Goal: Information Seeking & Learning: Find specific fact

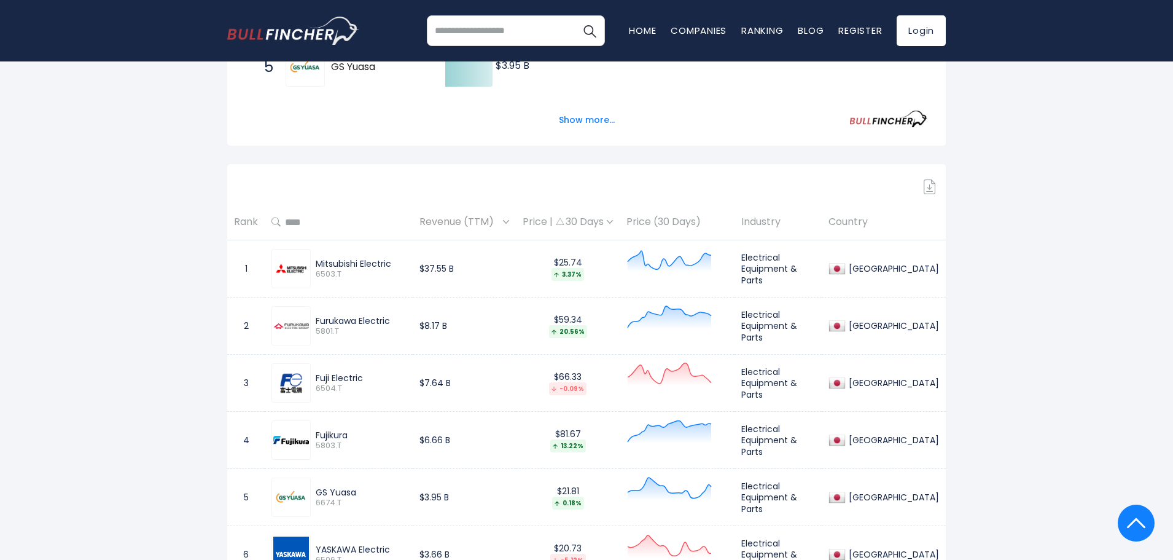
scroll to position [491, 0]
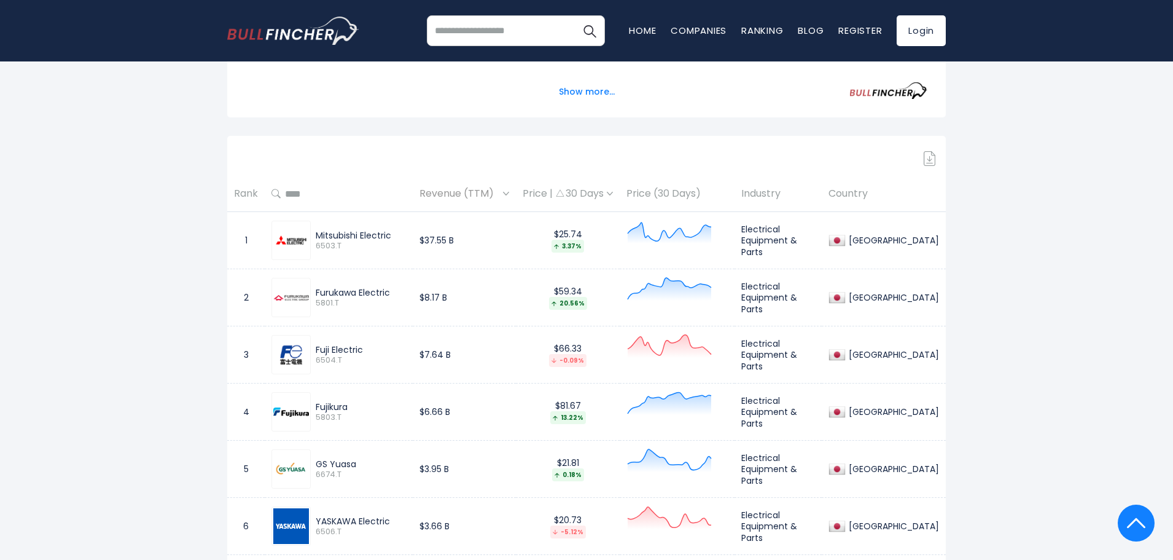
drag, startPoint x: 393, startPoint y: 292, endPoint x: 315, endPoint y: 289, distance: 78.7
click at [315, 289] on div "Furukawa Electric 5801.T" at bounding box center [358, 298] width 95 height 22
copy div "Furukawa Electric"
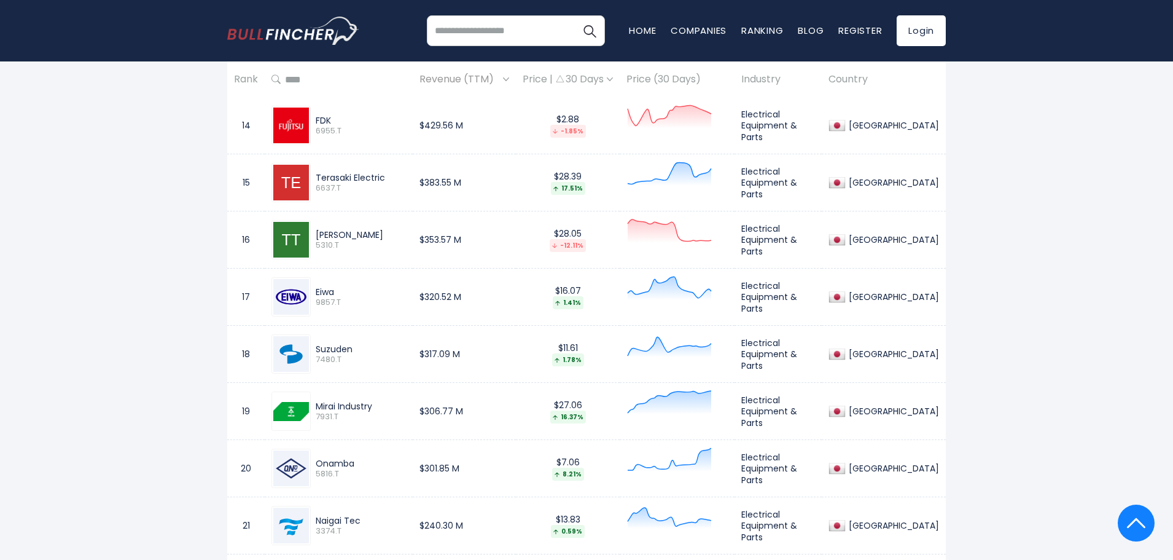
scroll to position [1351, 0]
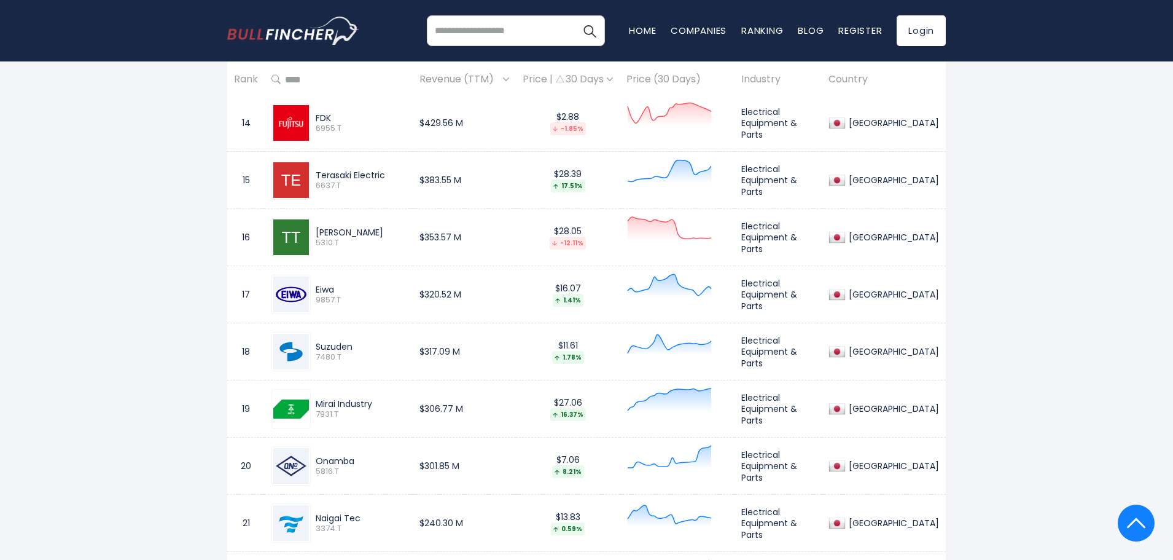
drag, startPoint x: 385, startPoint y: 176, endPoint x: 315, endPoint y: 175, distance: 70.0
click at [315, 175] on div "Terasaki Electric 6637.T" at bounding box center [358, 181] width 95 height 22
copy div "Terasaki Electric"
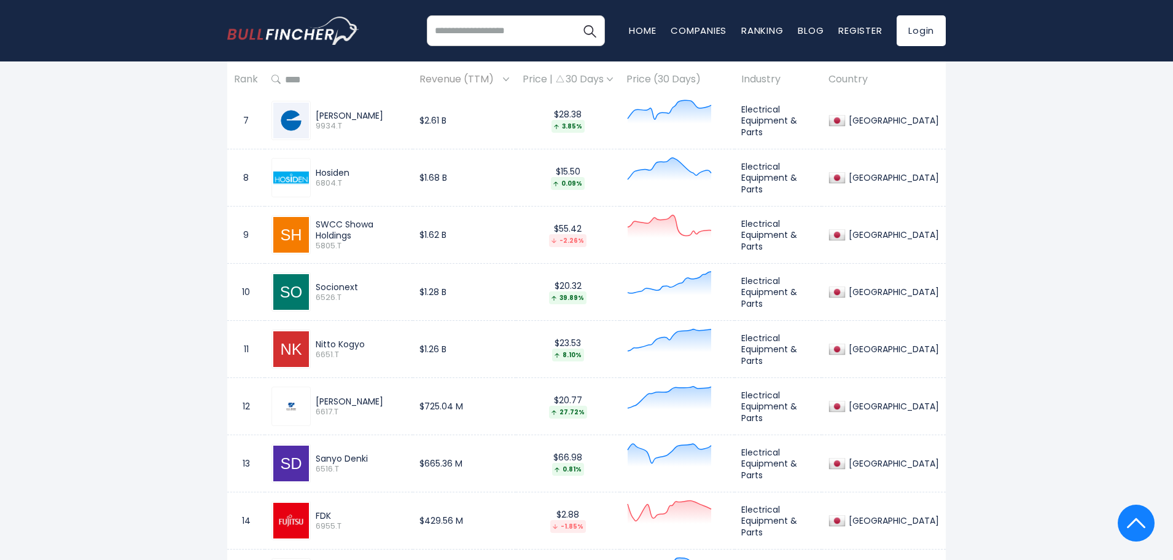
scroll to position [921, 0]
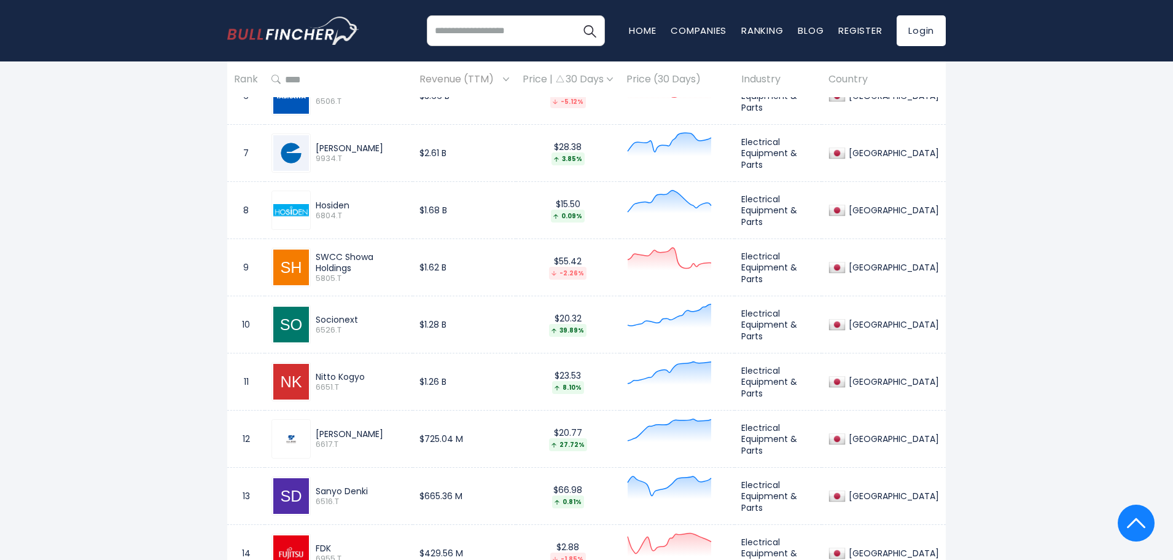
drag, startPoint x: 354, startPoint y: 204, endPoint x: 316, endPoint y: 204, distance: 38.7
click at [316, 204] on div "Hosiden" at bounding box center [361, 205] width 90 height 11
copy div "Hosiden"
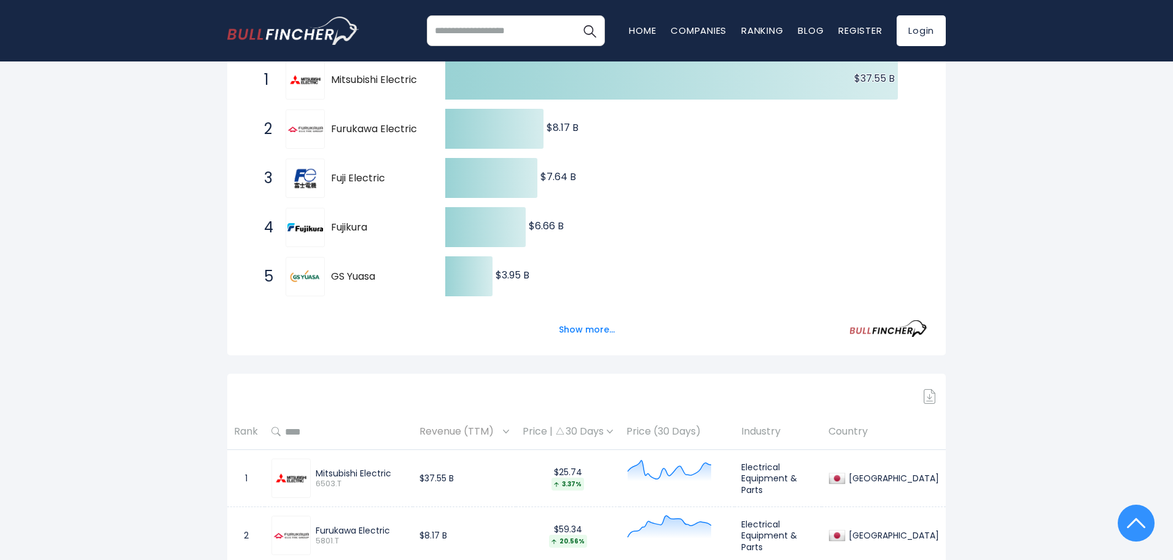
scroll to position [123, 0]
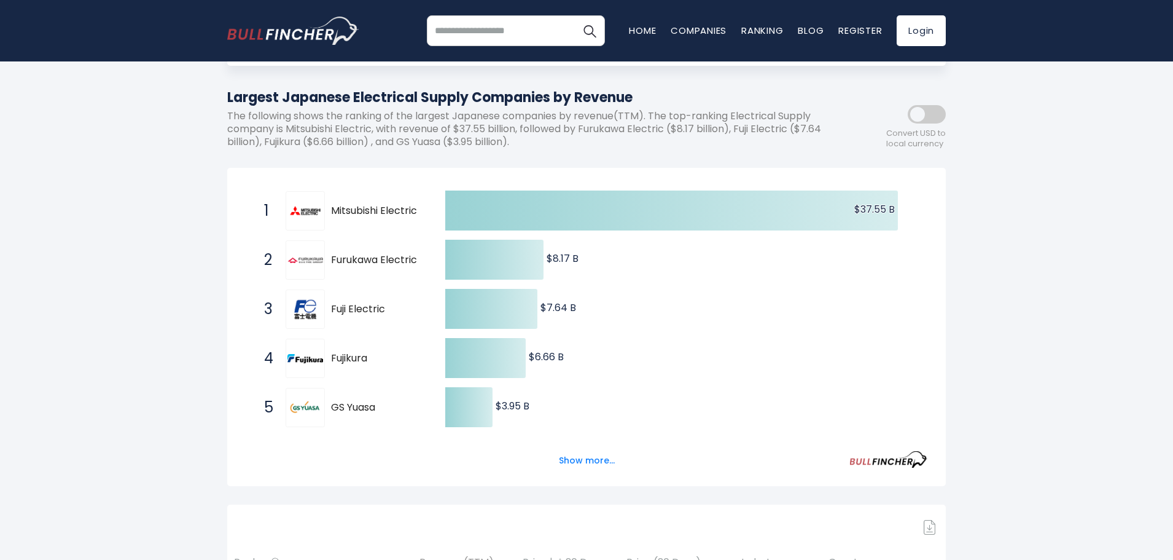
drag, startPoint x: 413, startPoint y: 209, endPoint x: 353, endPoint y: 209, distance: 60.2
click at [353, 209] on span "Mitsubishi Electric" at bounding box center [377, 211] width 93 height 13
drag, startPoint x: 418, startPoint y: 209, endPoint x: 362, endPoint y: 209, distance: 56.5
click at [362, 209] on span "Mitsubishi Electric" at bounding box center [377, 211] width 93 height 13
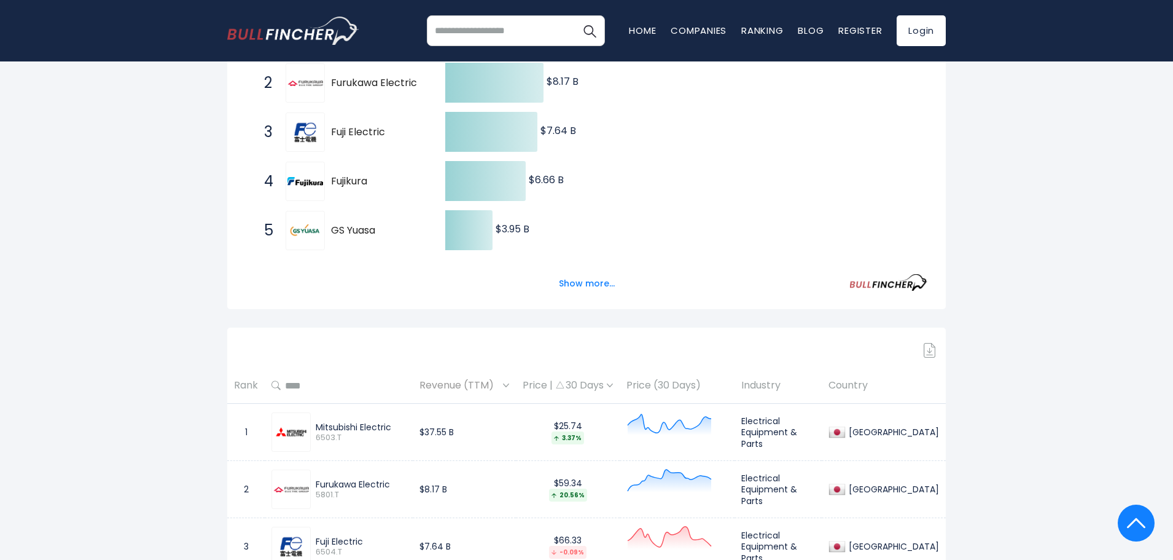
scroll to position [307, 0]
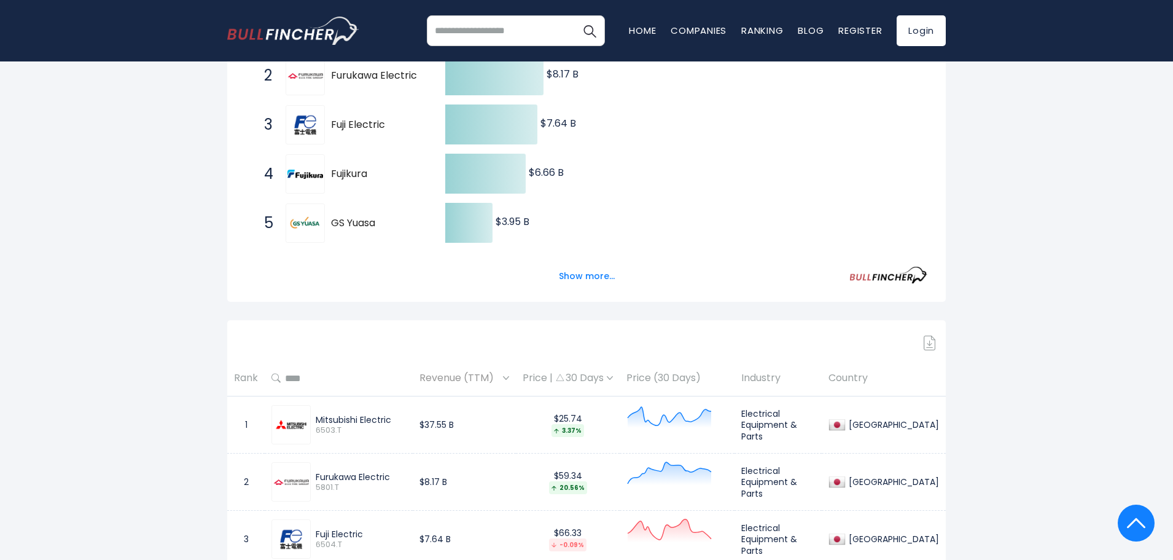
drag, startPoint x: 373, startPoint y: 222, endPoint x: 344, endPoint y: 223, distance: 28.9
click at [337, 225] on span "GS Yuasa" at bounding box center [377, 223] width 93 height 13
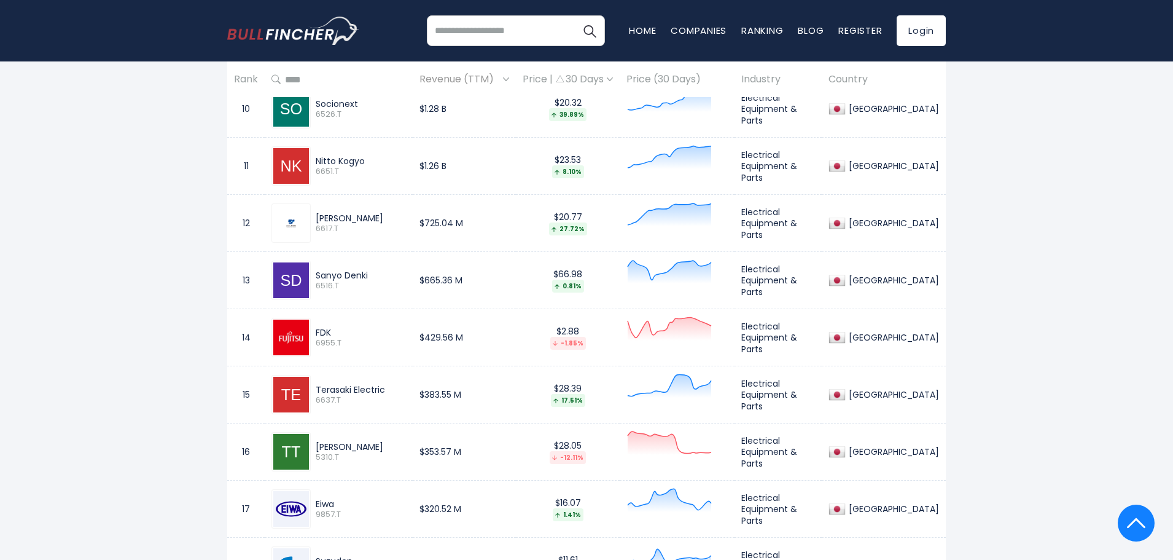
scroll to position [1167, 0]
